Goal: Transaction & Acquisition: Purchase product/service

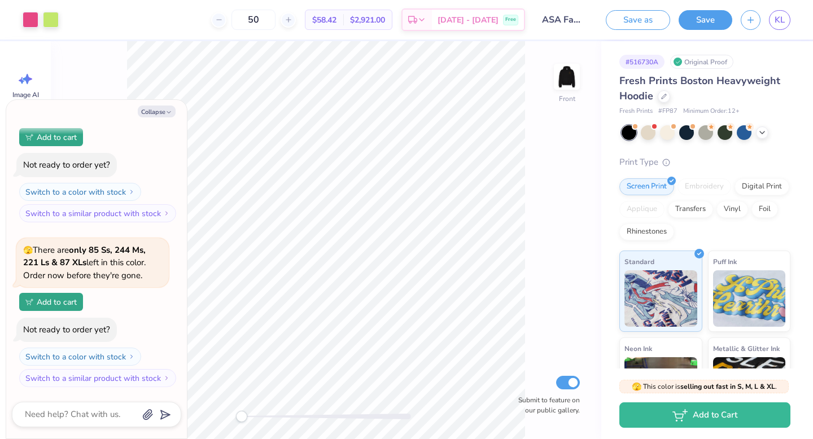
scroll to position [98, 0]
click at [623, 139] on div "Fresh Prints Boston Heavyweight Hoodie Fresh Prints # FP87 Minimum Order: 12 + …" at bounding box center [704, 289] width 171 height 432
click at [626, 135] on div at bounding box center [628, 132] width 15 height 15
click at [666, 137] on div at bounding box center [667, 131] width 15 height 15
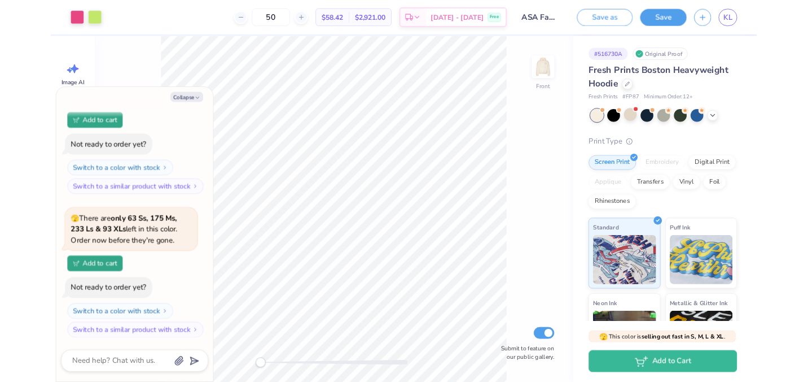
scroll to position [497, 0]
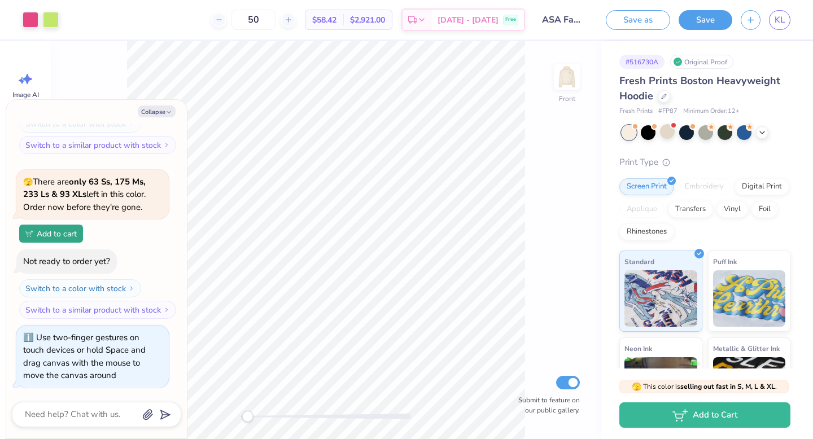
click at [247, 426] on div "Front Submit to feature on our public gallery." at bounding box center [326, 240] width 550 height 398
drag, startPoint x: 242, startPoint y: 412, endPoint x: 525, endPoint y: 86, distance: 432.4
click at [527, 85] on div "Front W 11.77 11.77 " H 14.05 14.05 " Y 6.80 6.80 " Center Middle Top Bottom Su…" at bounding box center [326, 240] width 550 height 398
click at [565, 72] on img at bounding box center [566, 76] width 45 height 45
drag, startPoint x: 402, startPoint y: 20, endPoint x: 364, endPoint y: 24, distance: 38.6
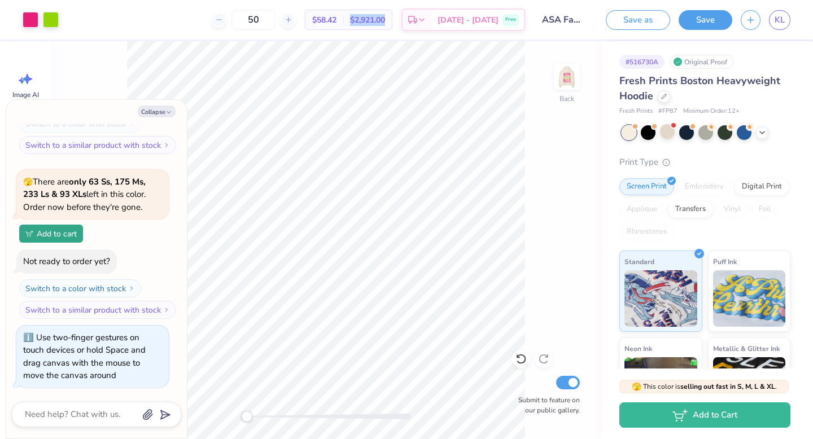
click at [364, 24] on div "$2,921.00 Total" at bounding box center [367, 19] width 49 height 19
click at [386, 28] on div "$2,921.00 Total" at bounding box center [367, 19] width 49 height 19
drag, startPoint x: 404, startPoint y: 21, endPoint x: 367, endPoint y: 21, distance: 36.7
click at [367, 21] on div "$2,921.00 Total" at bounding box center [367, 19] width 49 height 19
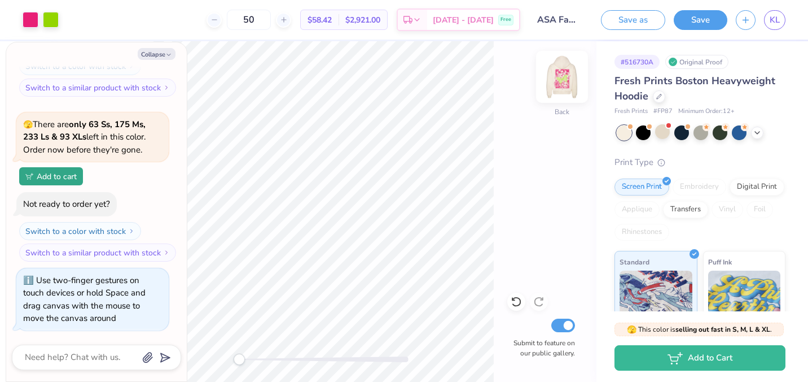
click at [570, 72] on img at bounding box center [562, 76] width 45 height 45
click at [251, 366] on div "Front Submit to feature on our public gallery." at bounding box center [324, 211] width 546 height 340
type textarea "x"
